Goal: Use online tool/utility

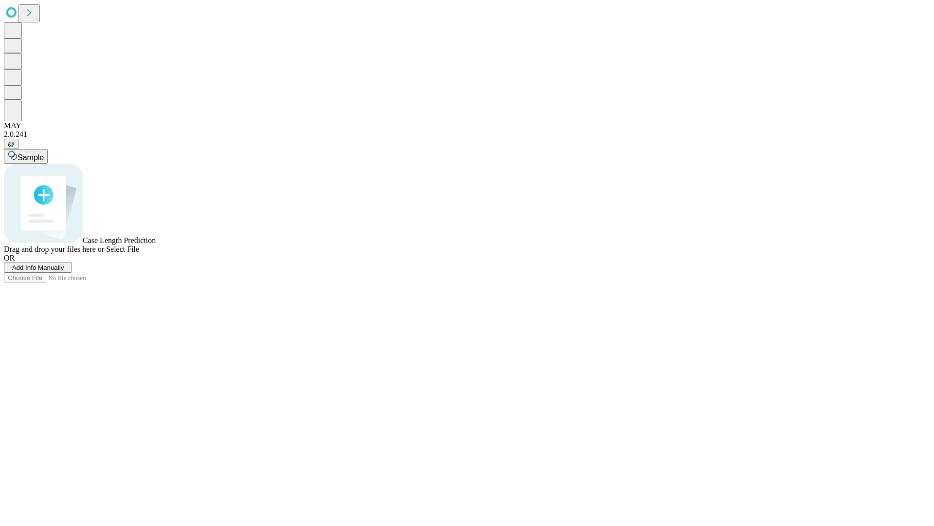
click at [139, 253] on span "Select File" at bounding box center [122, 249] width 33 height 8
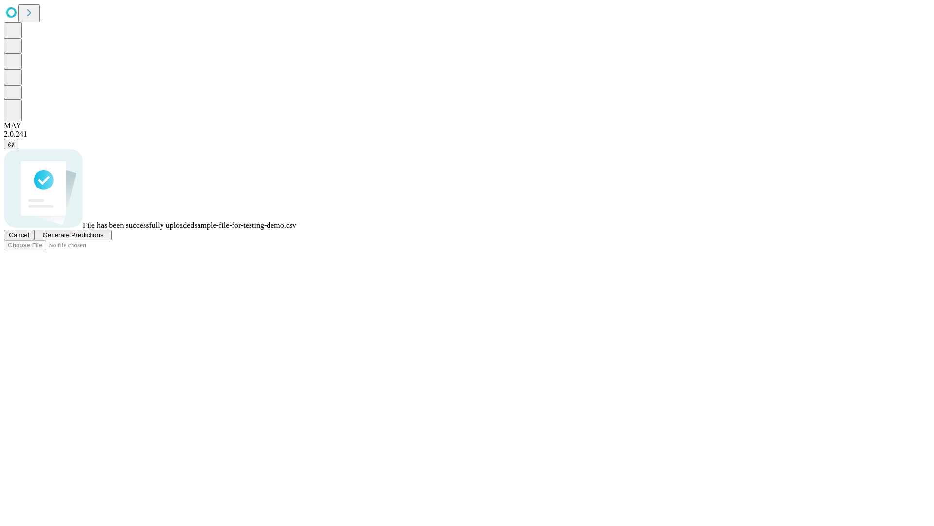
click at [103, 238] on span "Generate Predictions" at bounding box center [72, 234] width 61 height 7
